Goal: Task Accomplishment & Management: Use online tool/utility

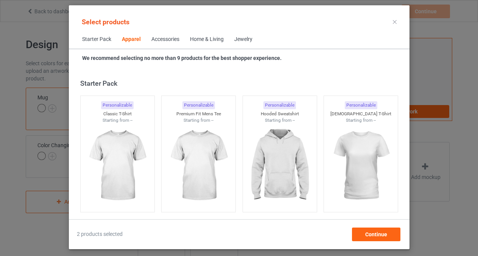
scroll to position [3416, 0]
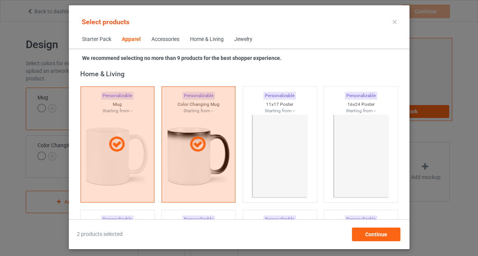
click at [159, 36] on div "Accessories" at bounding box center [166, 40] width 28 height 8
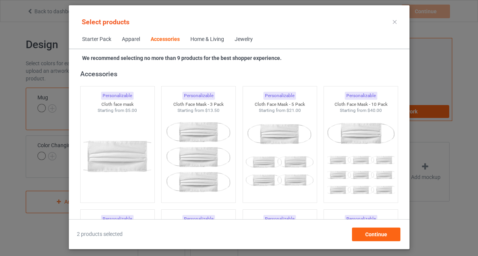
click at [208, 36] on div "Home & Living" at bounding box center [208, 40] width 34 height 8
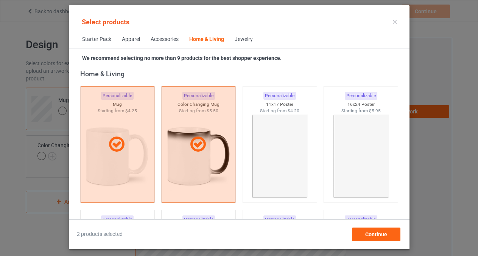
click at [88, 39] on span "Starter Pack" at bounding box center [97, 39] width 40 height 18
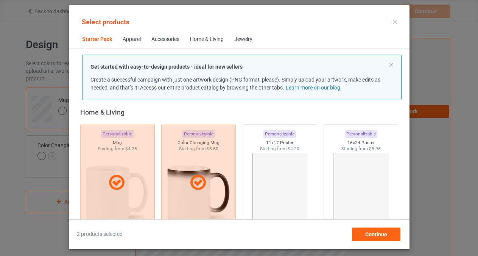
scroll to position [9, 0]
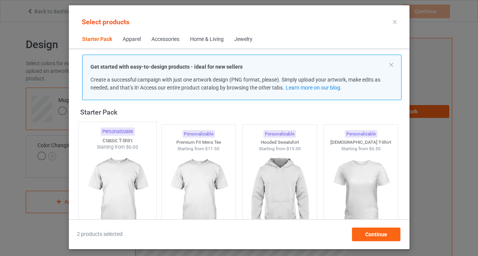
click at [119, 176] on img at bounding box center [117, 194] width 71 height 89
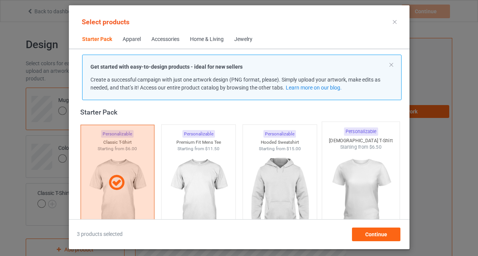
click at [183, 171] on img at bounding box center [199, 194] width 68 height 85
click at [286, 166] on img at bounding box center [280, 194] width 68 height 85
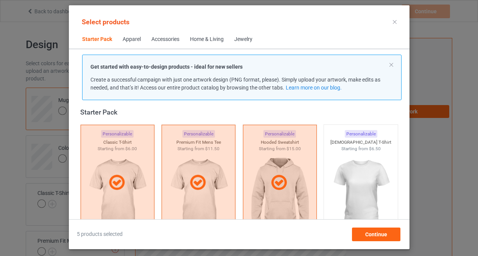
click at [372, 168] on img at bounding box center [361, 194] width 68 height 85
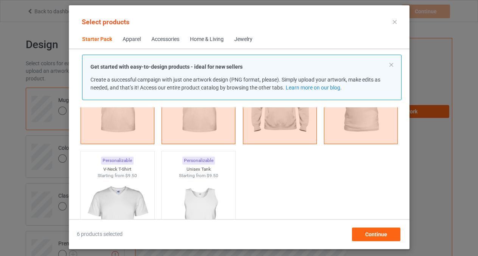
scroll to position [164, 0]
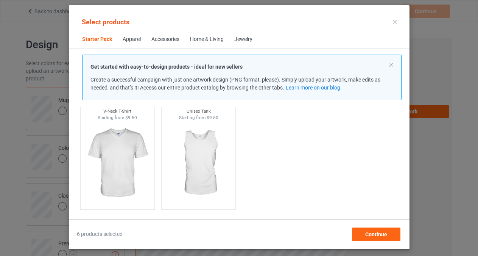
click at [405, 107] on div "Select products Starter Pack Apparel Accessories Home & Living Jewelry Get star…" at bounding box center [239, 127] width 341 height 228
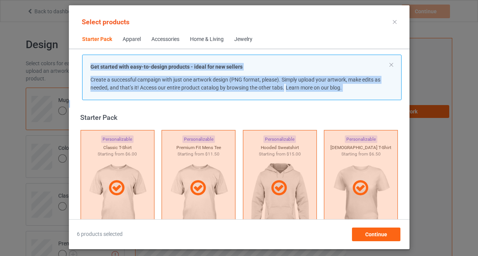
scroll to position [0, 0]
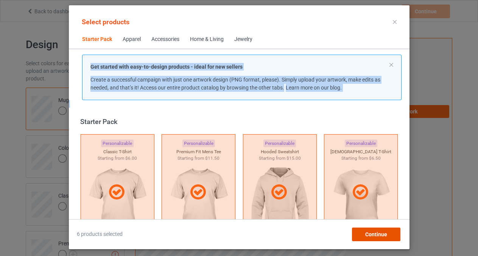
click at [370, 234] on span "Continue" at bounding box center [376, 234] width 22 height 6
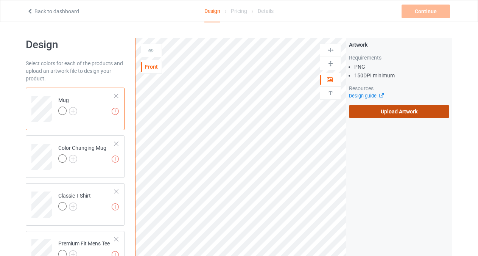
click at [392, 111] on label "Upload Artwork" at bounding box center [399, 111] width 100 height 13
click at [0, 0] on input "Upload Artwork" at bounding box center [0, 0] width 0 height 0
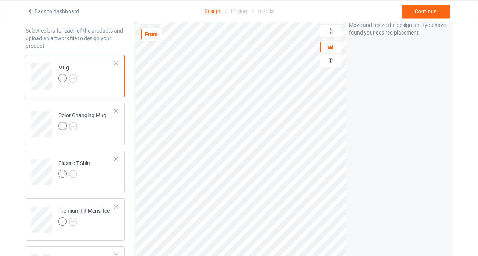
scroll to position [37, 0]
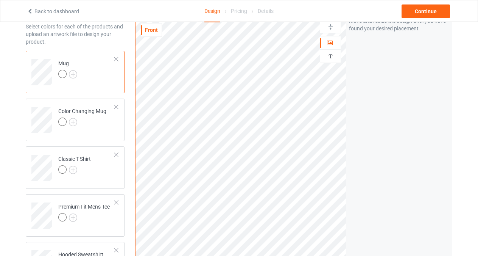
drag, startPoint x: 479, startPoint y: 70, endPoint x: 476, endPoint y: 28, distance: 42.2
drag, startPoint x: 484, startPoint y: 69, endPoint x: 484, endPoint y: 93, distance: 23.5
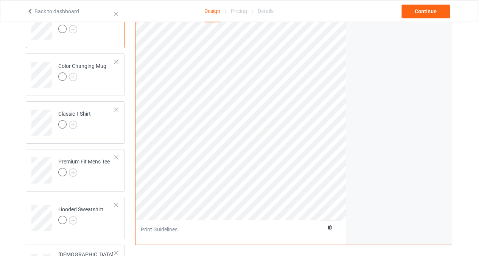
scroll to position [0, 0]
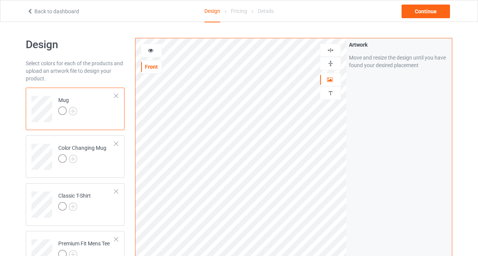
click at [150, 49] on icon at bounding box center [151, 49] width 6 height 5
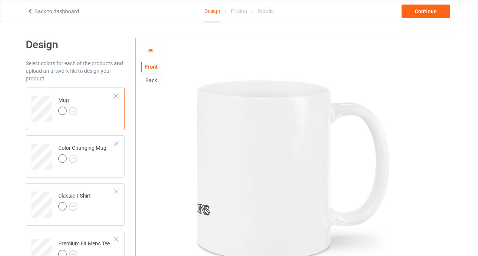
click at [150, 49] on icon at bounding box center [151, 49] width 6 height 5
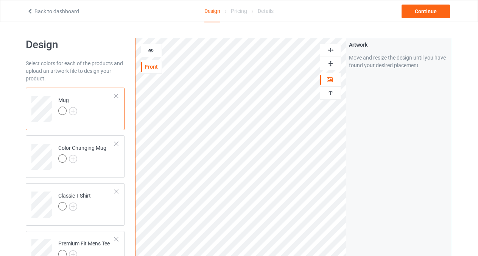
click at [149, 51] on icon at bounding box center [151, 49] width 6 height 5
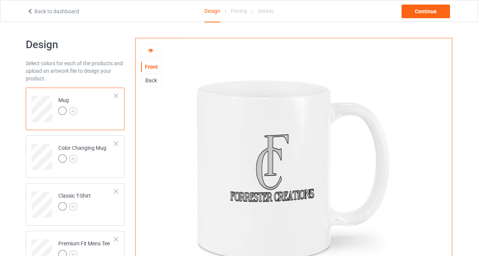
click at [149, 51] on icon at bounding box center [151, 49] width 6 height 5
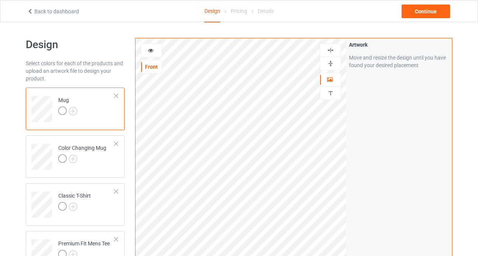
click at [332, 50] on img at bounding box center [330, 50] width 7 height 7
click at [330, 61] on img at bounding box center [330, 63] width 7 height 7
click at [328, 61] on img at bounding box center [330, 63] width 7 height 7
click at [149, 52] on icon at bounding box center [151, 49] width 6 height 5
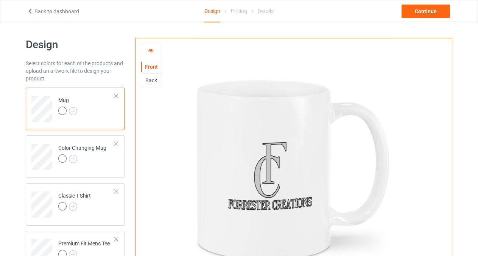
click at [149, 52] on icon at bounding box center [151, 49] width 6 height 5
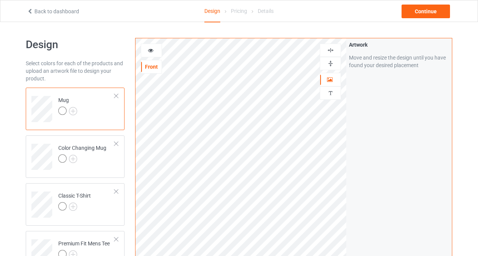
click at [332, 47] on img at bounding box center [330, 50] width 7 height 7
click at [332, 64] on img at bounding box center [330, 63] width 7 height 7
click at [151, 51] on icon at bounding box center [151, 49] width 6 height 5
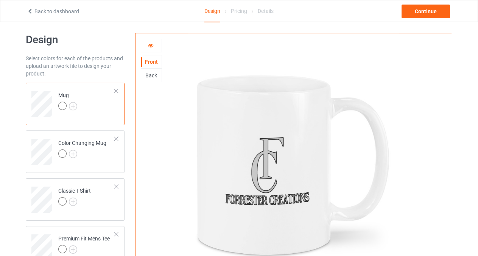
scroll to position [10, 0]
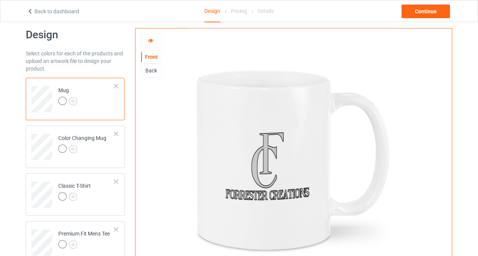
click at [149, 41] on icon at bounding box center [151, 39] width 6 height 5
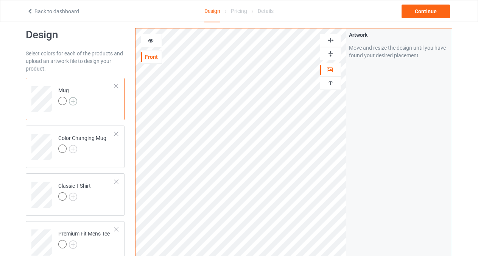
click at [73, 102] on img at bounding box center [73, 101] width 8 height 8
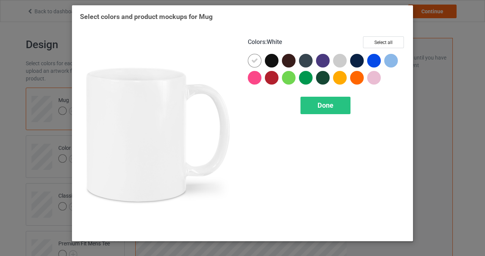
click at [388, 36] on div "Colors : White Select all Done" at bounding box center [326, 134] width 168 height 207
click at [383, 43] on button "Select all" at bounding box center [383, 42] width 41 height 12
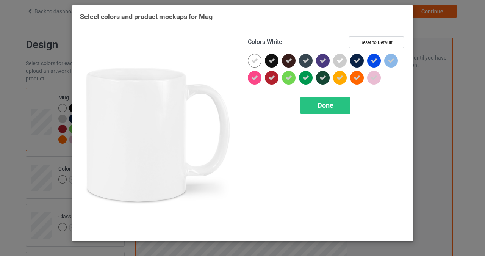
click at [258, 59] on div at bounding box center [255, 61] width 14 height 14
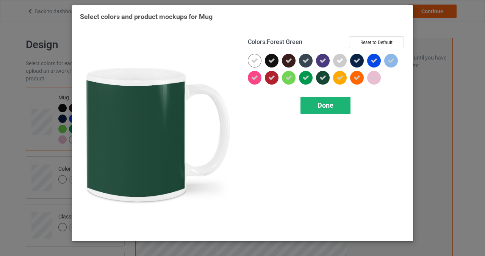
click at [322, 103] on span "Done" at bounding box center [325, 105] width 16 height 8
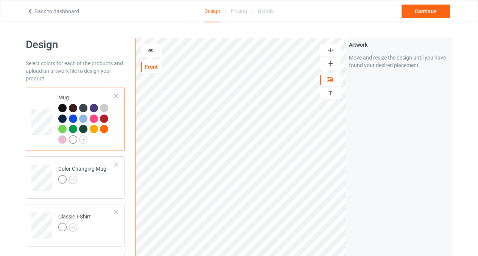
click at [63, 106] on div at bounding box center [62, 108] width 8 height 8
click at [62, 109] on div at bounding box center [62, 108] width 8 height 8
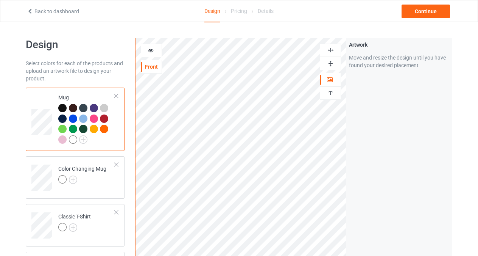
click at [150, 47] on icon at bounding box center [151, 49] width 6 height 5
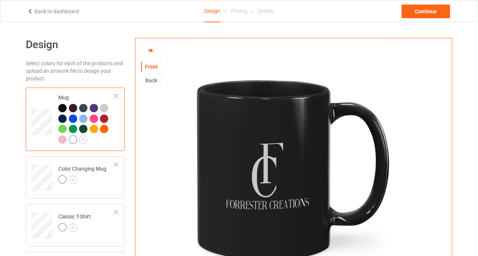
click at [72, 139] on div at bounding box center [73, 139] width 8 height 8
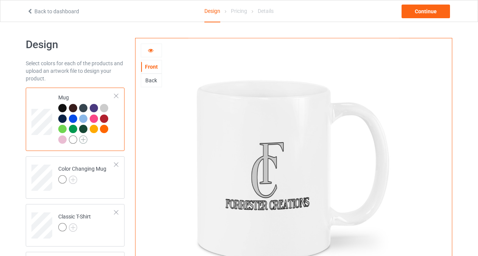
click at [85, 138] on img at bounding box center [83, 139] width 8 height 8
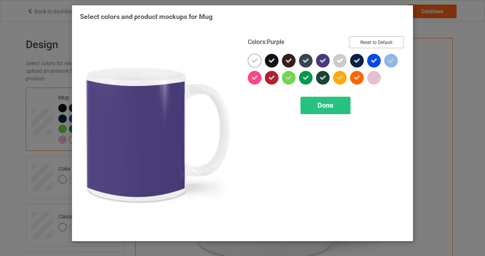
click at [363, 43] on button "Reset to Default" at bounding box center [376, 42] width 55 height 12
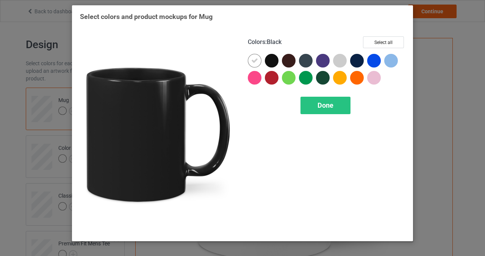
click at [271, 57] on div at bounding box center [272, 61] width 14 height 14
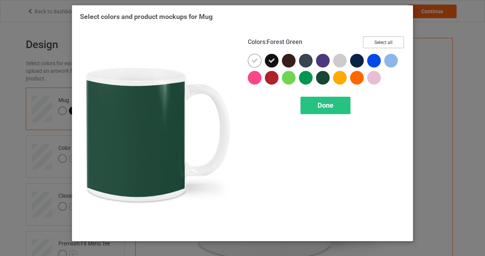
click at [379, 41] on button "Select all" at bounding box center [383, 42] width 41 height 12
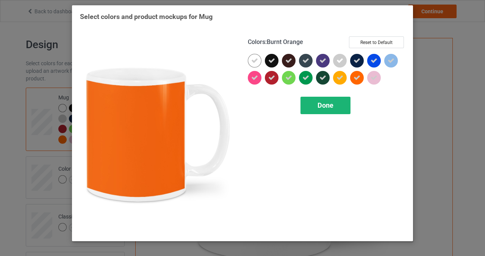
click at [331, 105] on span "Done" at bounding box center [325, 105] width 16 height 8
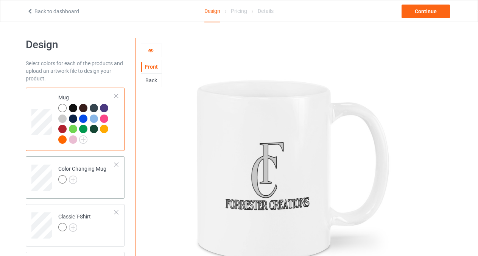
click at [93, 175] on div "Color Changing Mug" at bounding box center [82, 174] width 48 height 18
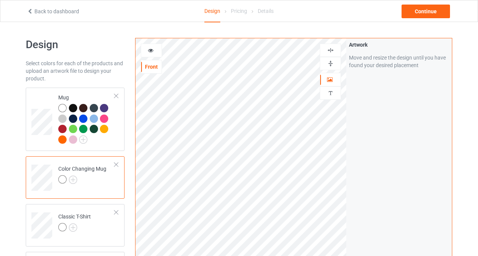
click at [333, 64] on img at bounding box center [330, 63] width 7 height 7
click at [154, 51] on icon at bounding box center [151, 49] width 6 height 5
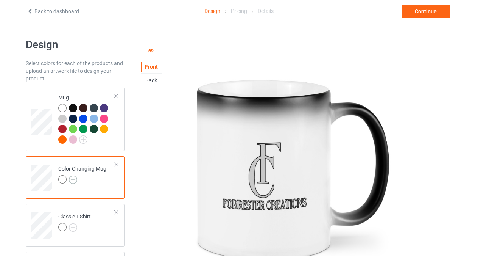
click at [73, 180] on img at bounding box center [73, 179] width 8 height 8
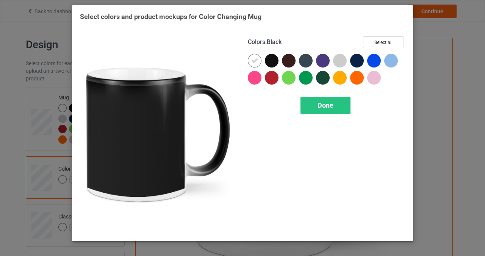
click at [273, 58] on div at bounding box center [272, 61] width 14 height 14
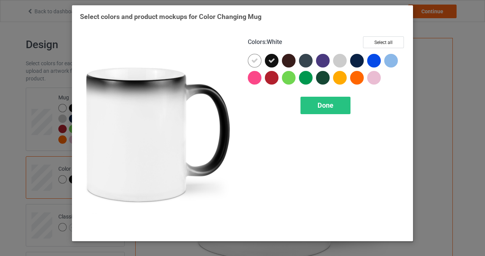
click at [253, 59] on icon at bounding box center [254, 60] width 7 height 7
click at [253, 60] on div at bounding box center [255, 61] width 14 height 14
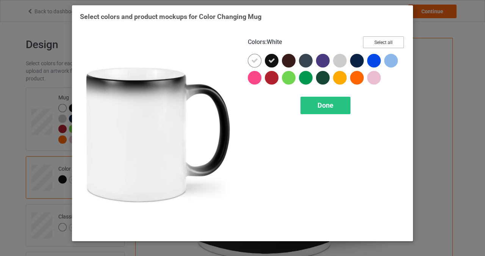
click at [381, 42] on button "Select all" at bounding box center [383, 42] width 41 height 12
click at [328, 103] on span "Done" at bounding box center [325, 105] width 16 height 8
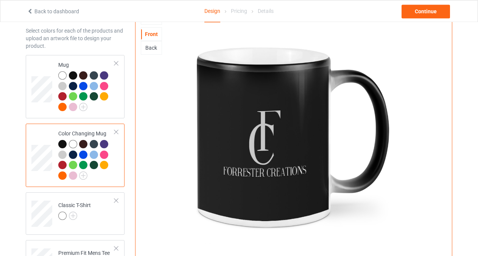
scroll to position [34, 0]
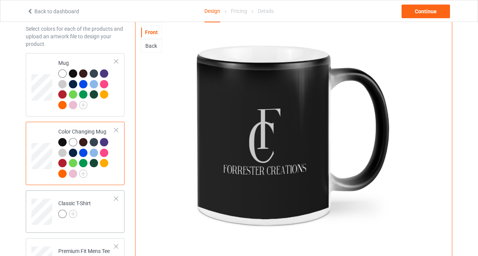
click at [95, 218] on td "Classic T-Shirt" at bounding box center [86, 208] width 65 height 31
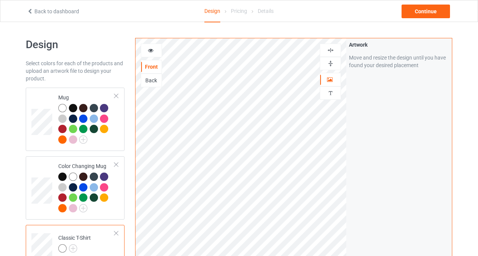
click at [328, 50] on img at bounding box center [330, 50] width 7 height 7
click at [330, 63] on img at bounding box center [330, 63] width 7 height 7
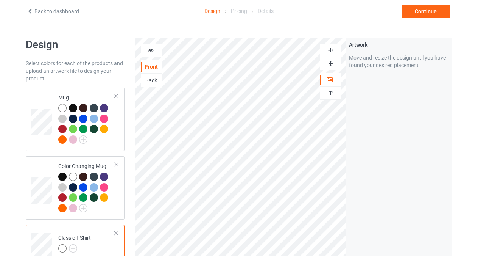
click at [154, 50] on div at bounding box center [151, 51] width 20 height 8
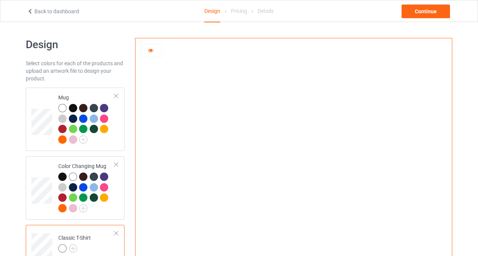
click at [154, 50] on div at bounding box center [151, 51] width 20 height 8
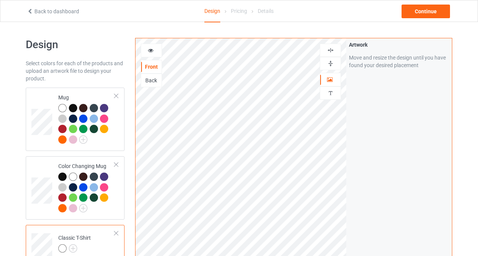
click at [150, 50] on icon at bounding box center [151, 49] width 6 height 5
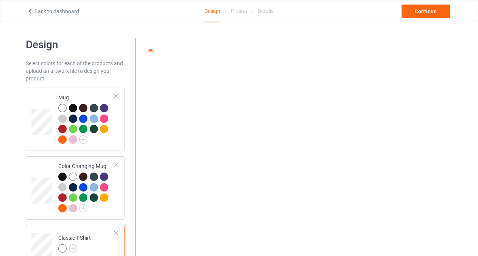
click at [152, 51] on icon at bounding box center [151, 49] width 6 height 5
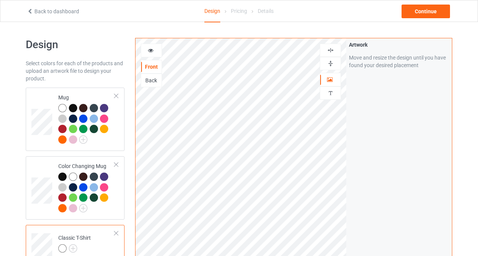
click at [331, 64] on img at bounding box center [330, 63] width 7 height 7
click at [151, 50] on icon at bounding box center [151, 49] width 6 height 5
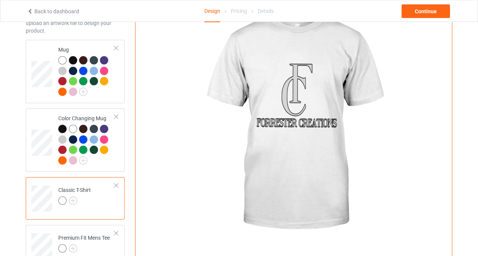
scroll to position [61, 0]
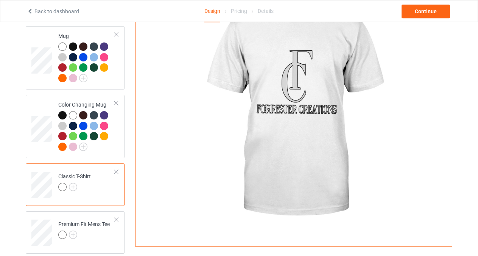
click at [93, 191] on td "Classic T-Shirt" at bounding box center [86, 181] width 65 height 31
click at [73, 188] on img at bounding box center [73, 187] width 8 height 8
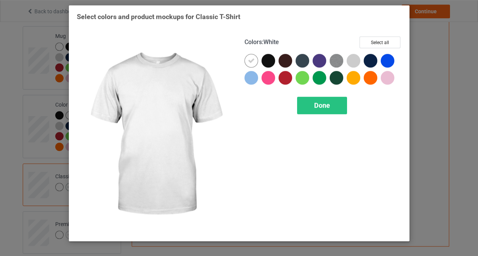
scroll to position [39, 0]
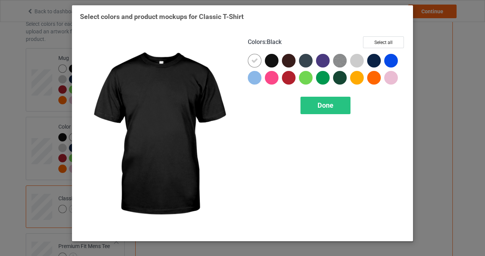
click at [267, 59] on div at bounding box center [272, 61] width 14 height 14
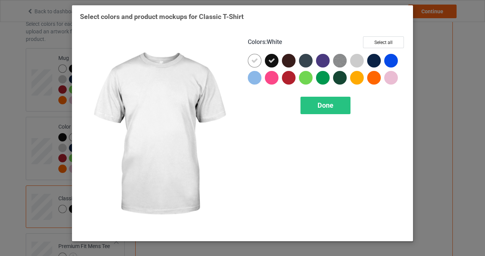
click at [255, 62] on icon at bounding box center [254, 60] width 7 height 7
click at [255, 62] on div at bounding box center [255, 61] width 14 height 14
click at [318, 98] on div "Done" at bounding box center [325, 105] width 50 height 17
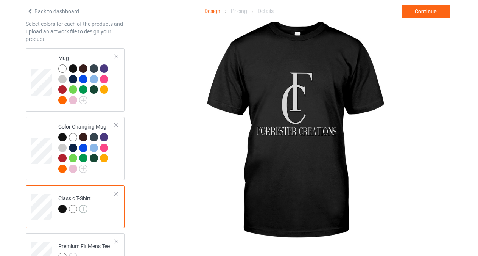
click at [83, 207] on img at bounding box center [83, 209] width 8 height 8
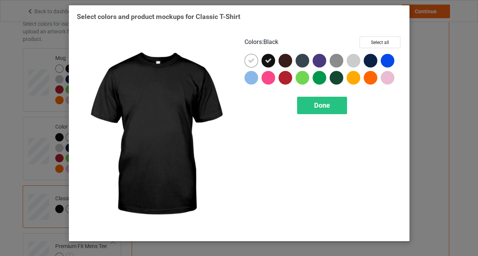
scroll to position [17, 0]
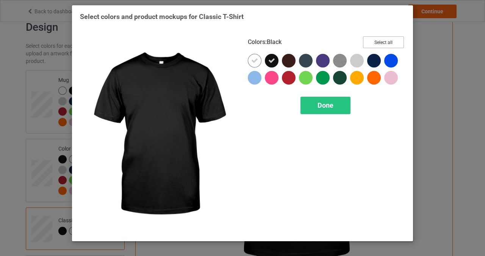
click at [383, 40] on button "Select all" at bounding box center [383, 42] width 41 height 12
click at [322, 105] on span "Done" at bounding box center [325, 105] width 16 height 8
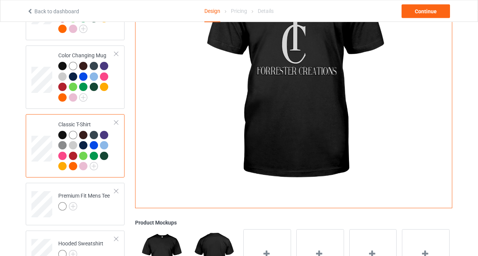
scroll to position [113, 0]
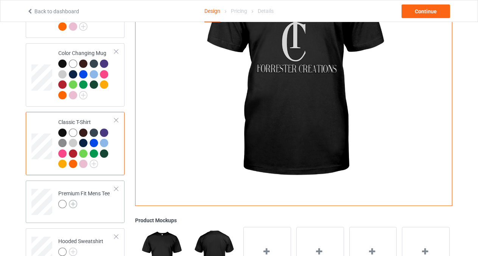
click at [73, 204] on img at bounding box center [73, 204] width 8 height 8
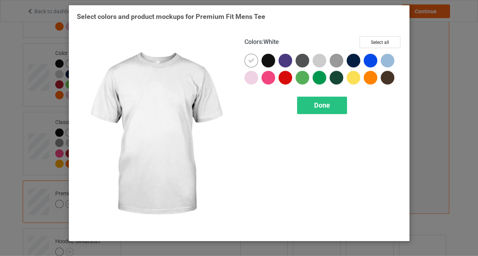
scroll to position [91, 0]
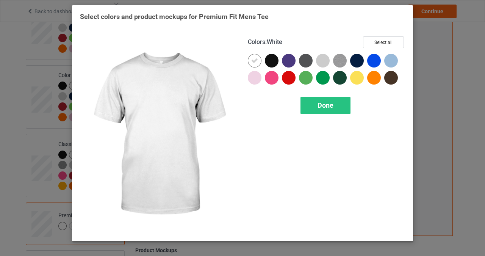
click at [270, 58] on div at bounding box center [272, 61] width 14 height 14
click at [250, 60] on div at bounding box center [255, 61] width 14 height 14
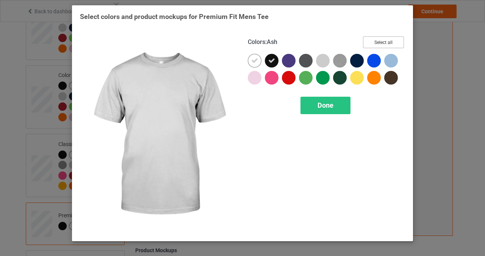
click at [370, 42] on button "Select all" at bounding box center [383, 42] width 41 height 12
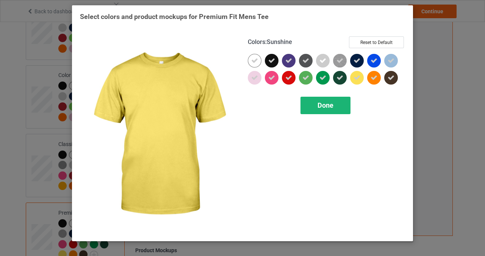
click at [330, 108] on span "Done" at bounding box center [325, 105] width 16 height 8
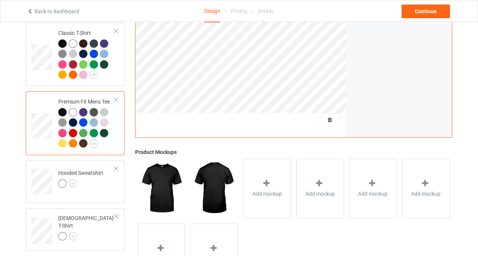
scroll to position [235, 0]
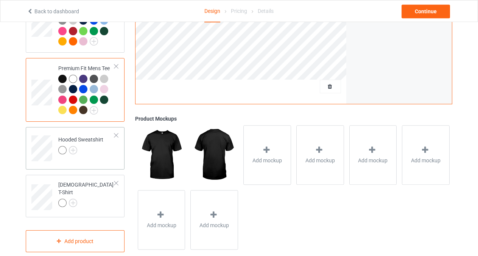
click at [72, 147] on div at bounding box center [80, 151] width 45 height 11
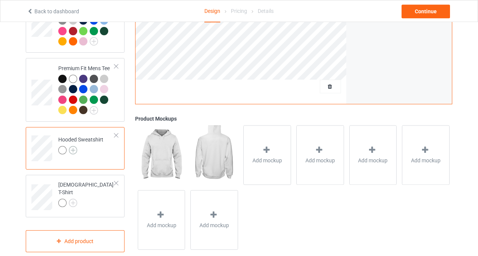
click at [72, 151] on img at bounding box center [73, 150] width 8 height 8
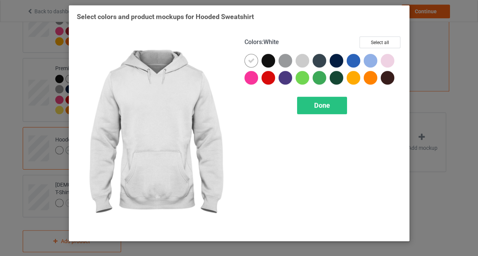
scroll to position [213, 0]
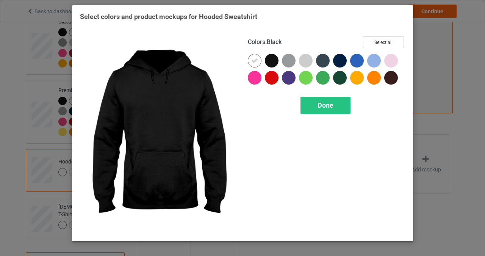
click at [267, 59] on div at bounding box center [272, 61] width 14 height 14
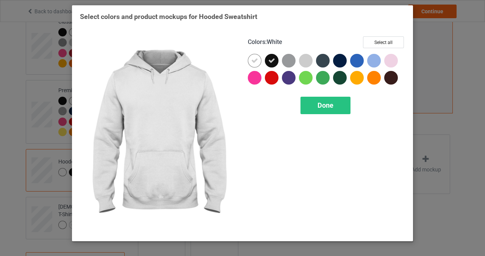
click at [259, 62] on div at bounding box center [255, 61] width 14 height 14
click at [380, 41] on button "Select all" at bounding box center [383, 42] width 41 height 12
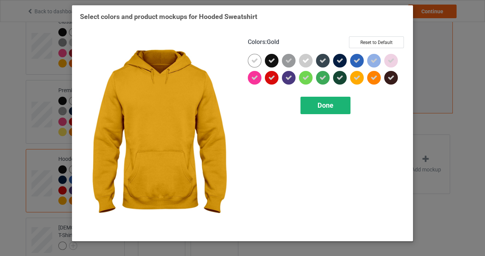
click at [328, 104] on span "Done" at bounding box center [325, 105] width 16 height 8
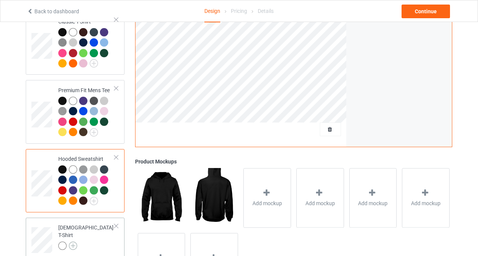
click at [73, 241] on img at bounding box center [73, 245] width 8 height 8
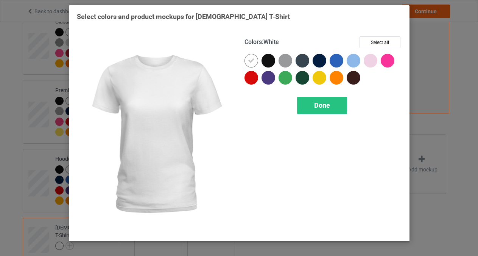
click at [274, 58] on div at bounding box center [269, 61] width 14 height 14
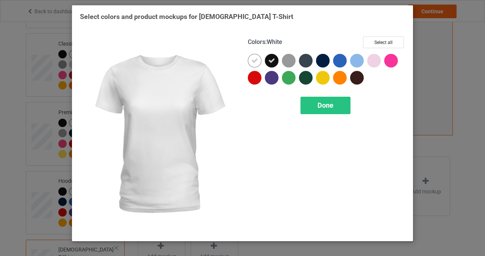
click at [256, 62] on icon at bounding box center [254, 60] width 7 height 7
click at [256, 62] on div at bounding box center [255, 61] width 14 height 14
click at [256, 62] on icon at bounding box center [254, 60] width 7 height 7
click at [380, 41] on button "Select all" at bounding box center [383, 42] width 41 height 12
click at [320, 102] on span "Done" at bounding box center [325, 105] width 16 height 8
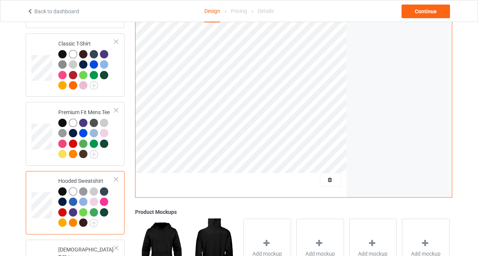
scroll to position [66, 0]
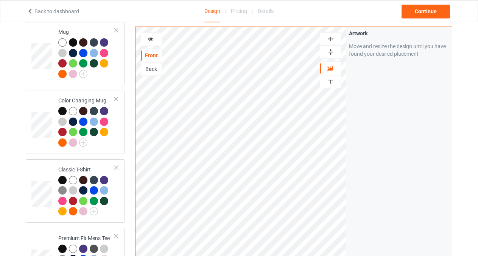
click at [148, 38] on icon at bounding box center [151, 37] width 6 height 5
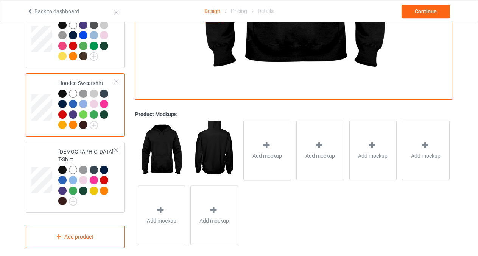
scroll to position [291, 0]
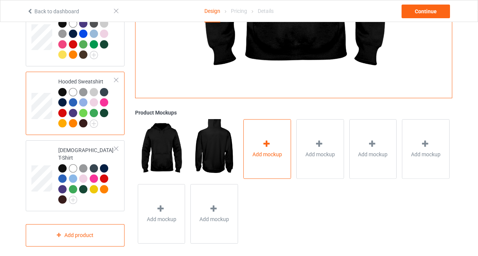
click at [266, 142] on div at bounding box center [267, 145] width 11 height 11
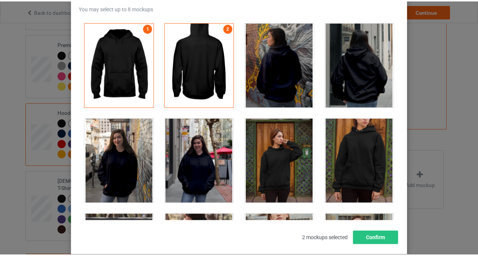
scroll to position [59, 0]
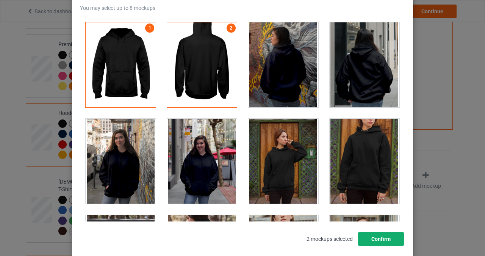
click at [377, 242] on button "Confirm" at bounding box center [381, 239] width 46 height 14
click at [377, 242] on div "Add mockup Add mockup Add mockup Add mockup Add mockup Add mockup" at bounding box center [293, 213] width 317 height 130
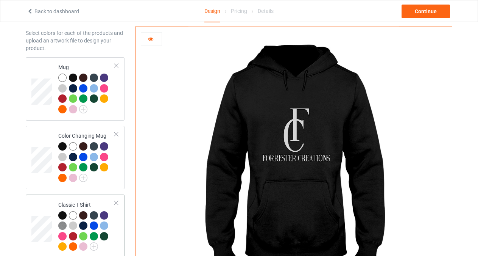
scroll to position [92, 0]
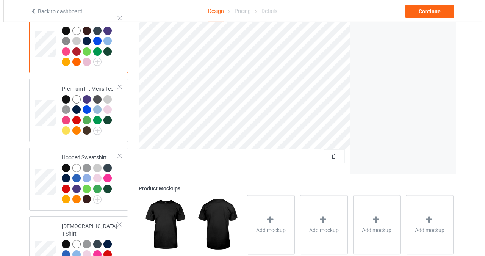
scroll to position [216, 0]
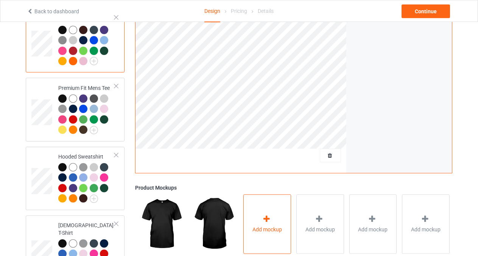
click at [284, 218] on div "Add mockup" at bounding box center [268, 223] width 48 height 59
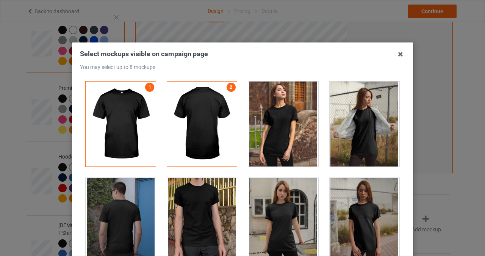
scroll to position [0, 0]
click at [289, 140] on div at bounding box center [283, 123] width 70 height 85
click at [367, 111] on div at bounding box center [365, 123] width 70 height 85
click at [106, 246] on div at bounding box center [121, 220] width 70 height 85
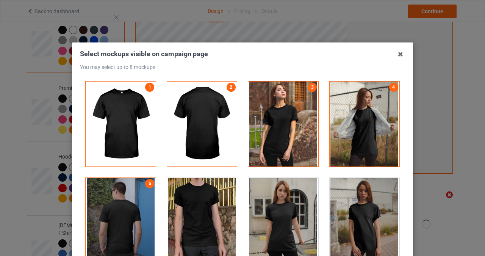
click at [197, 183] on div at bounding box center [202, 220] width 70 height 85
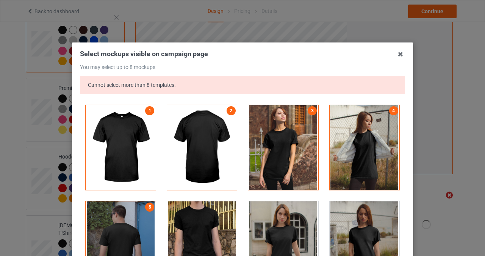
click at [263, 172] on div at bounding box center [283, 147] width 70 height 85
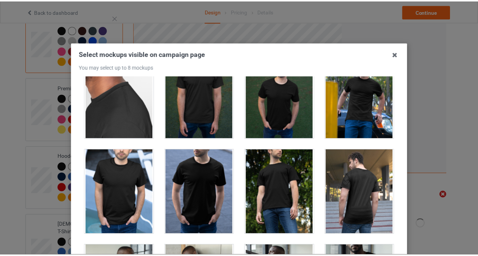
scroll to position [59, 0]
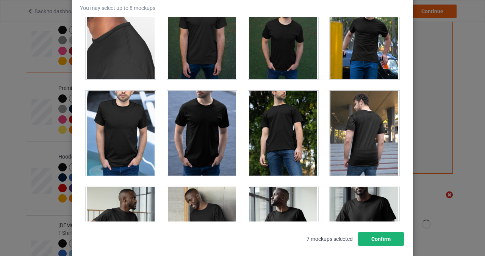
drag, startPoint x: 395, startPoint y: 35, endPoint x: 379, endPoint y: 238, distance: 202.9
click at [392, 14] on div at bounding box center [364, 37] width 81 height 96
click at [374, 243] on button "Confirm" at bounding box center [381, 239] width 46 height 14
click at [373, 236] on div at bounding box center [374, 223] width 48 height 59
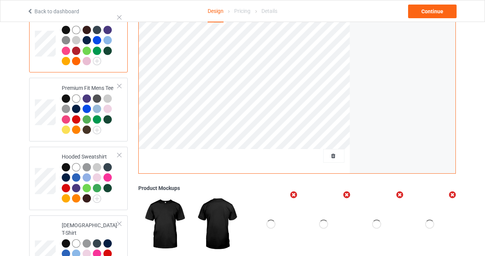
click at [373, 236] on div at bounding box center [377, 223] width 48 height 59
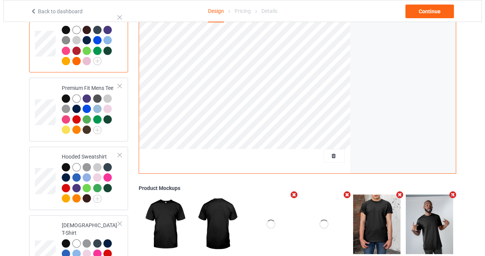
scroll to position [285, 0]
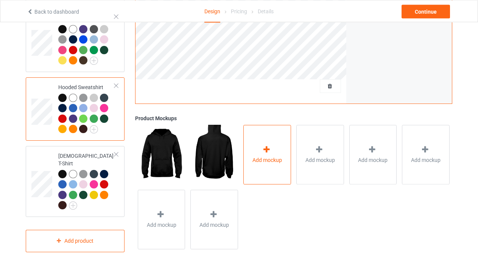
click at [269, 132] on div "Add mockup" at bounding box center [268, 154] width 48 height 59
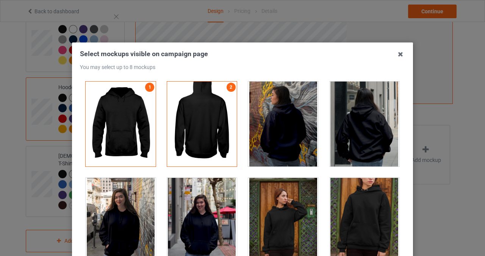
click at [195, 198] on div at bounding box center [202, 220] width 70 height 85
click at [263, 211] on div at bounding box center [283, 220] width 70 height 85
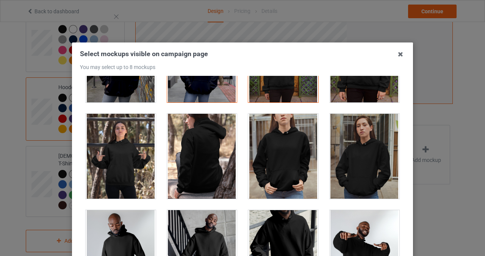
scroll to position [214, 0]
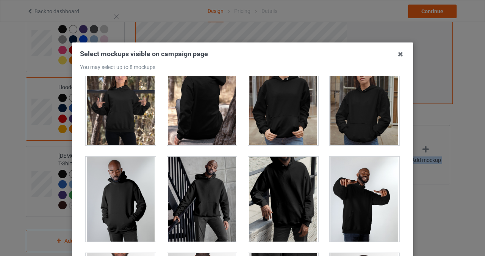
drag, startPoint x: 352, startPoint y: 117, endPoint x: 397, endPoint y: 99, distance: 47.9
click at [397, 99] on div "1 2 3 4" at bounding box center [242, 178] width 325 height 205
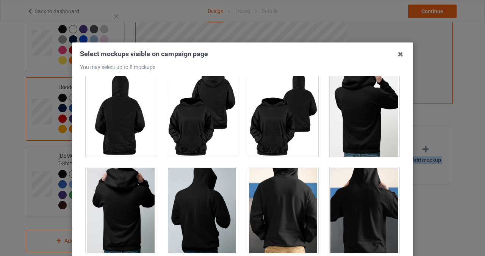
scroll to position [1215, 0]
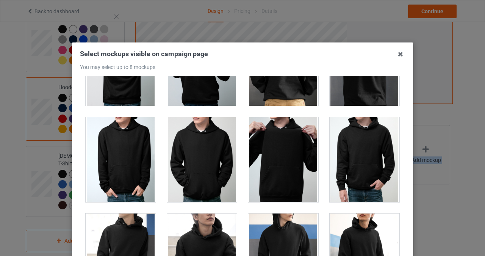
click at [195, 162] on div at bounding box center [202, 159] width 70 height 85
click at [294, 148] on div at bounding box center [283, 159] width 70 height 85
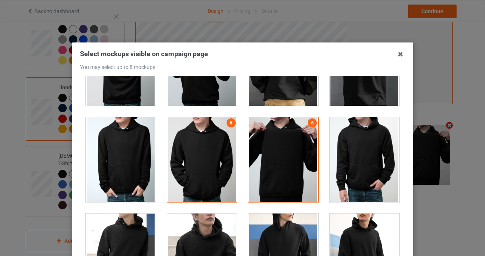
click at [259, 148] on div at bounding box center [283, 159] width 70 height 85
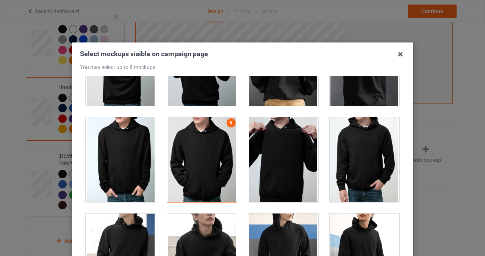
click at [205, 155] on div at bounding box center [202, 159] width 70 height 85
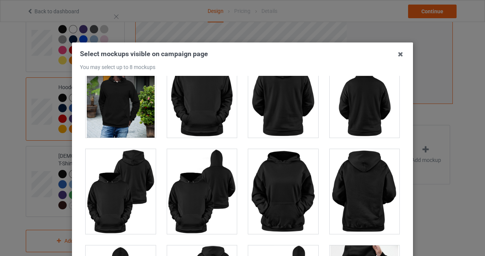
scroll to position [855, 0]
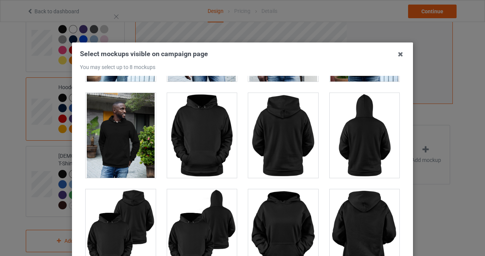
click at [365, 118] on div at bounding box center [365, 135] width 70 height 85
click at [209, 136] on div at bounding box center [202, 135] width 70 height 85
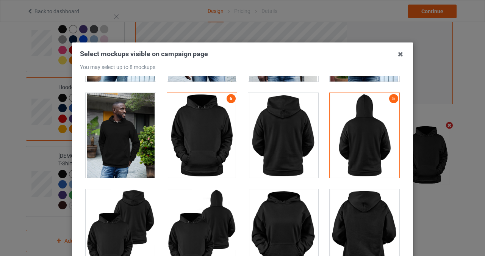
click at [277, 206] on div at bounding box center [283, 231] width 70 height 85
click at [131, 226] on div at bounding box center [121, 231] width 70 height 85
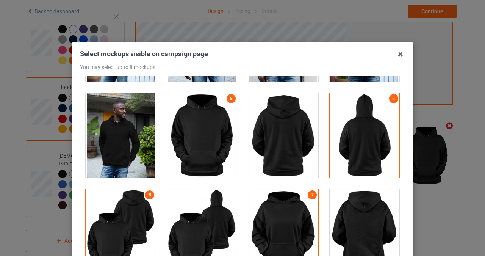
drag, startPoint x: 478, startPoint y: 93, endPoint x: 484, endPoint y: 230, distance: 136.9
click at [484, 229] on div "Select mockups visible on campaign page You may select up to 8 mockups 1 2 3 4 …" at bounding box center [242, 128] width 485 height 256
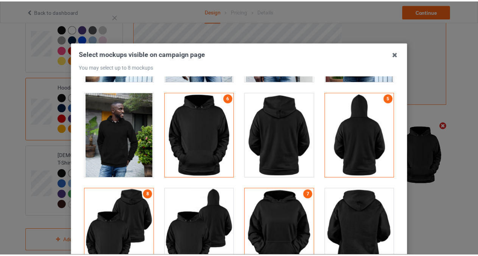
scroll to position [59, 0]
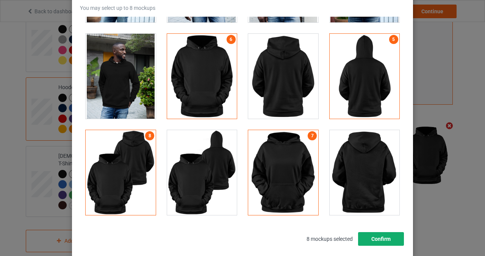
click at [374, 240] on button "Confirm" at bounding box center [381, 239] width 46 height 14
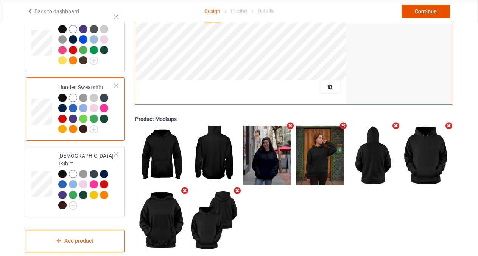
click at [416, 14] on div "Continue" at bounding box center [426, 12] width 48 height 14
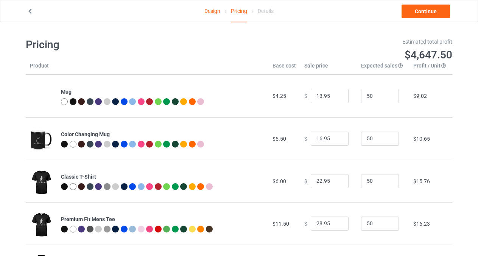
type input "13.95"
click at [336, 98] on input "13.95" at bounding box center [330, 96] width 38 height 14
click at [334, 140] on input "15.95" at bounding box center [330, 138] width 38 height 14
click at [334, 140] on input "14.95" at bounding box center [330, 138] width 38 height 14
click at [334, 140] on input "13.95" at bounding box center [330, 138] width 38 height 14
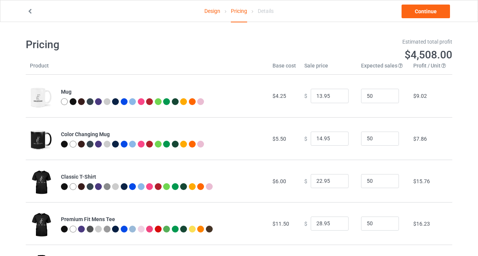
click at [334, 138] on input "14.95" at bounding box center [330, 138] width 38 height 14
click at [334, 138] on input "15.95" at bounding box center [330, 138] width 38 height 14
click at [334, 141] on input "14.95" at bounding box center [330, 138] width 38 height 14
type input "15.95"
click at [334, 136] on input "15.95" at bounding box center [330, 138] width 38 height 14
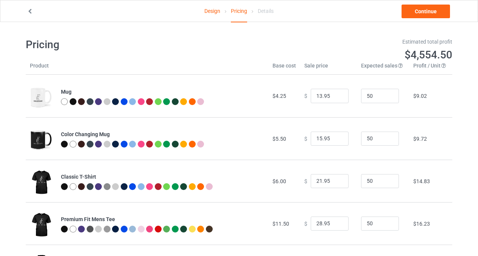
click at [336, 183] on input "21.95" at bounding box center [330, 181] width 38 height 14
click at [336, 183] on input "20.95" at bounding box center [330, 181] width 38 height 14
click at [336, 183] on input "19.95" at bounding box center [330, 181] width 38 height 14
click at [336, 183] on input "18.95" at bounding box center [330, 181] width 38 height 14
click at [336, 183] on input "17.95" at bounding box center [330, 181] width 38 height 14
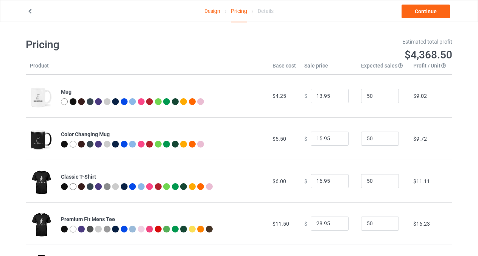
click at [336, 183] on input "16.95" at bounding box center [330, 181] width 38 height 14
click at [336, 179] on input "17.95" at bounding box center [330, 181] width 38 height 14
type input "18.95"
click at [336, 179] on input "18.95" at bounding box center [330, 181] width 38 height 14
